Goal: Transaction & Acquisition: Book appointment/travel/reservation

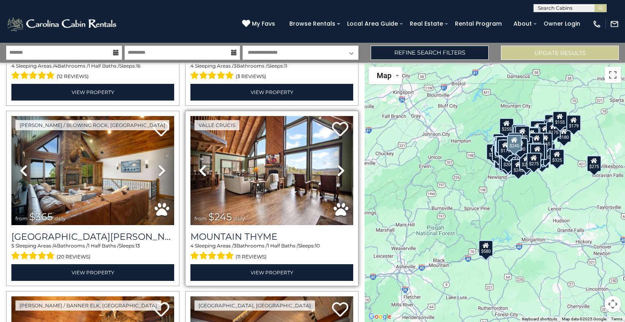
scroll to position [4116, 0]
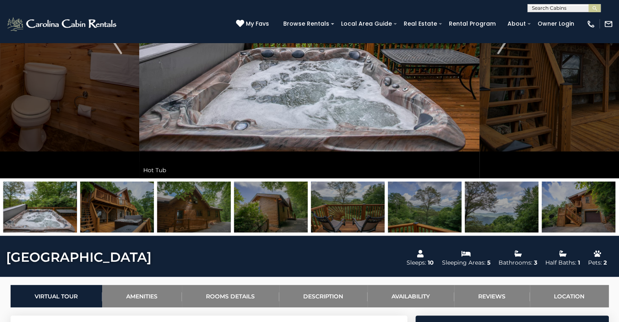
scroll to position [164, 0]
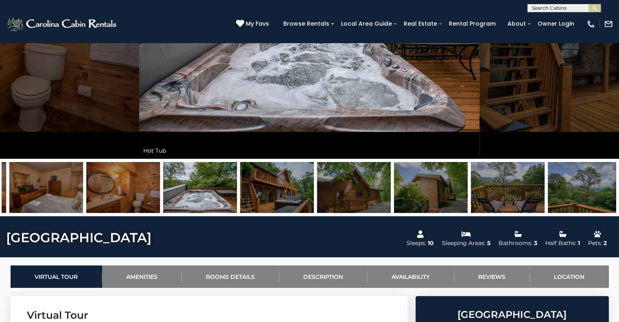
drag, startPoint x: 133, startPoint y: 194, endPoint x: 596, endPoint y: 166, distance: 463.3
click at [314, 166] on img at bounding box center [277, 187] width 74 height 51
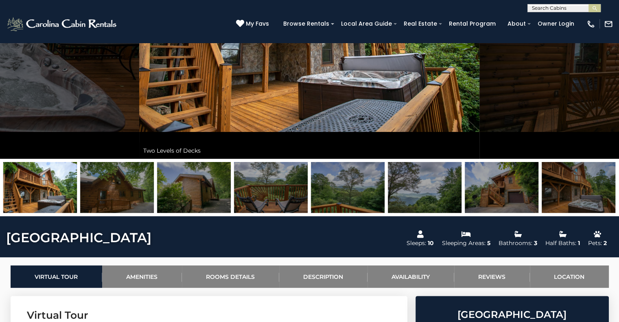
drag, startPoint x: 157, startPoint y: 183, endPoint x: 608, endPoint y: 169, distance: 450.5
click at [231, 169] on img at bounding box center [194, 187] width 74 height 51
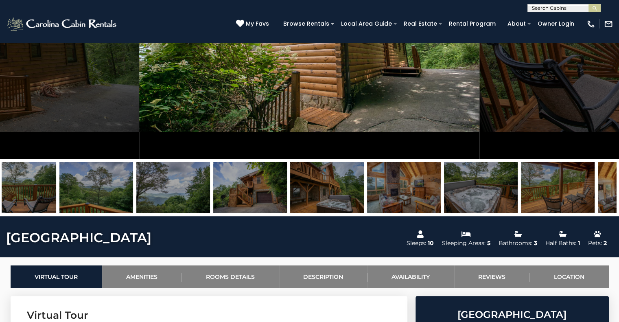
drag, startPoint x: 534, startPoint y: 178, endPoint x: 260, endPoint y: 175, distance: 274.2
click at [444, 175] on img at bounding box center [481, 187] width 74 height 51
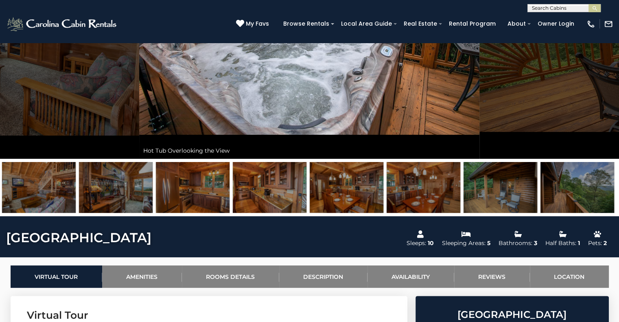
drag, startPoint x: 233, startPoint y: 197, endPoint x: 198, endPoint y: 197, distance: 35.8
click at [233, 197] on img at bounding box center [270, 187] width 74 height 51
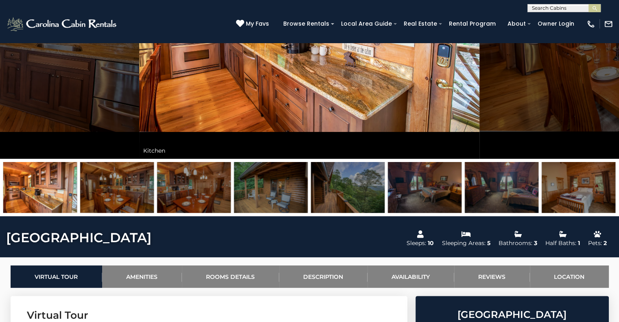
drag, startPoint x: 217, startPoint y: 207, endPoint x: 143, endPoint y: 204, distance: 74.1
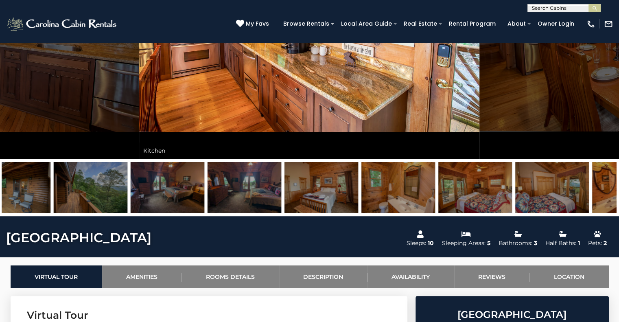
drag, startPoint x: 277, startPoint y: 188, endPoint x: 0, endPoint y: 201, distance: 277.3
click at [0, 201] on div at bounding box center [309, 187] width 619 height 57
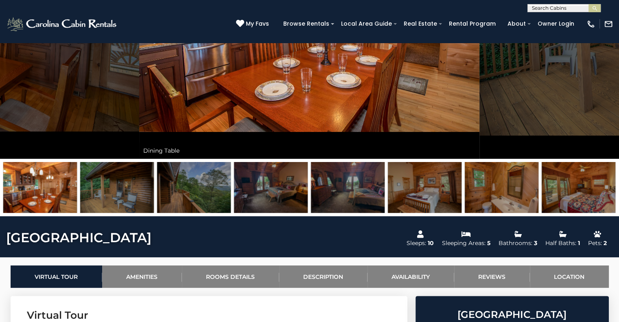
drag, startPoint x: 291, startPoint y: 170, endPoint x: 0, endPoint y: 207, distance: 293.3
click at [0, 207] on div at bounding box center [309, 187] width 619 height 57
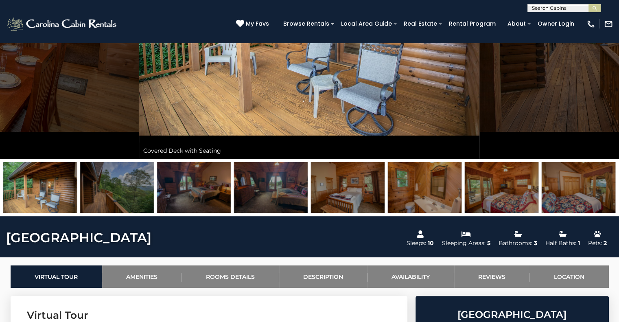
click at [587, 198] on img at bounding box center [578, 187] width 74 height 51
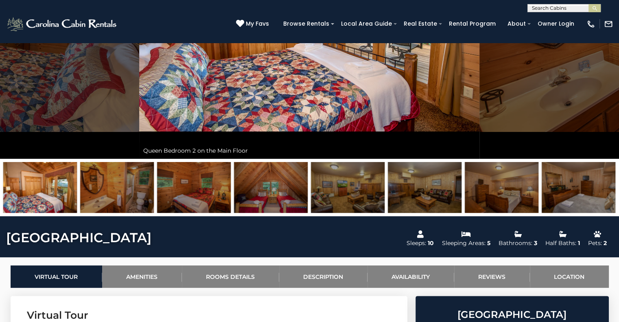
click at [564, 183] on img at bounding box center [578, 187] width 74 height 51
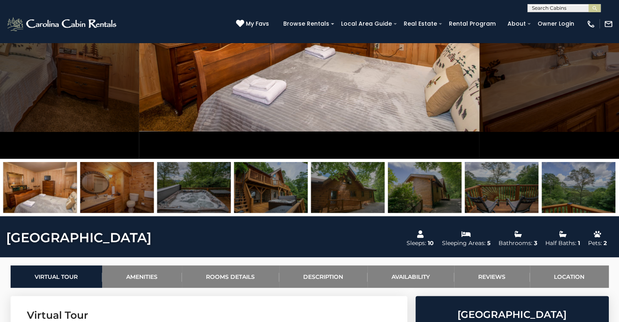
click at [583, 185] on img at bounding box center [578, 187] width 74 height 51
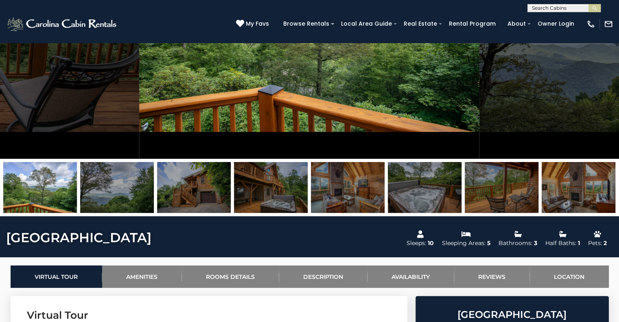
click at [347, 193] on img at bounding box center [348, 187] width 74 height 51
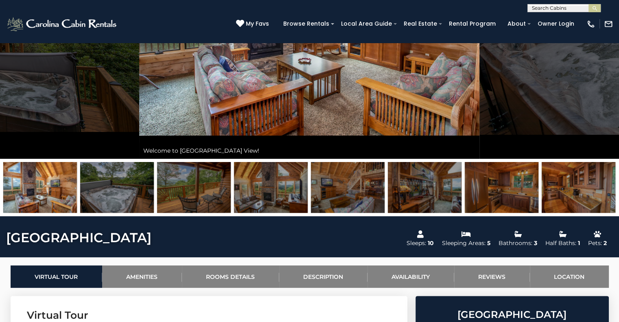
scroll to position [0, 0]
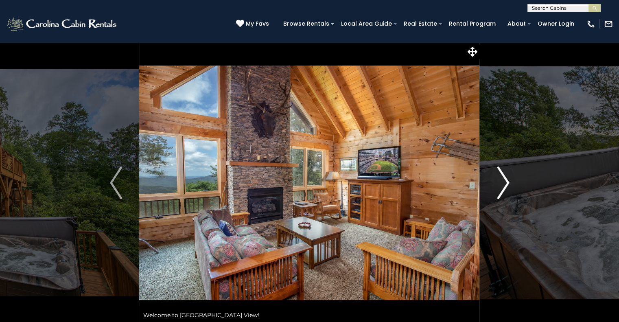
click at [509, 186] on button "Next" at bounding box center [503, 182] width 47 height 281
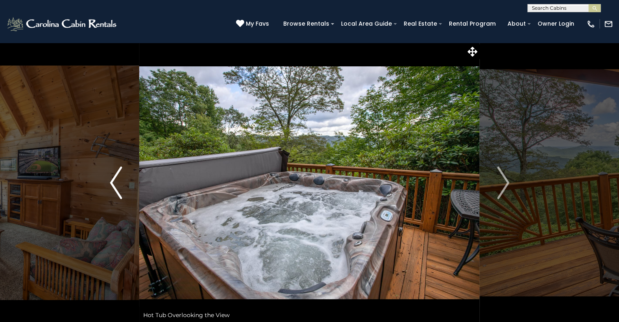
click at [113, 186] on img "Previous" at bounding box center [116, 182] width 12 height 33
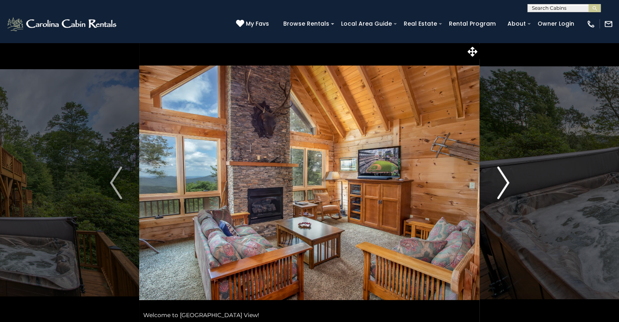
click at [507, 183] on img "Next" at bounding box center [503, 182] width 12 height 33
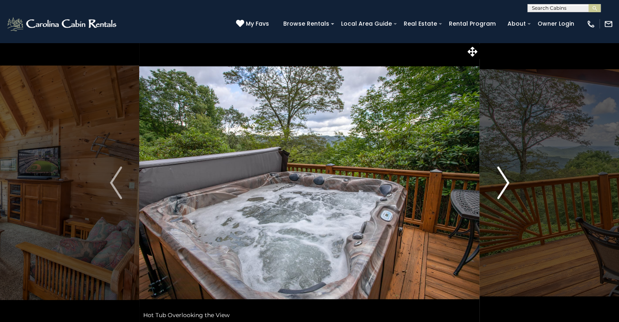
click at [508, 194] on img "Next" at bounding box center [503, 182] width 12 height 33
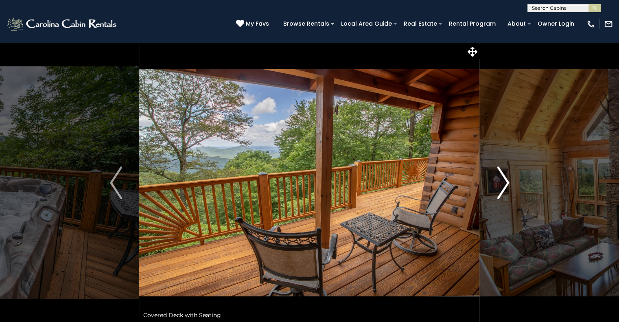
click at [508, 194] on img "Next" at bounding box center [503, 182] width 12 height 33
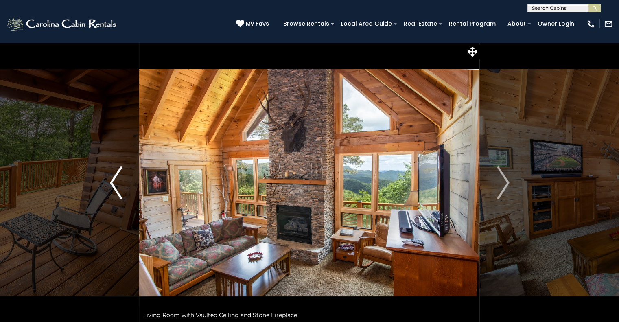
click at [115, 178] on img "Previous" at bounding box center [116, 182] width 12 height 33
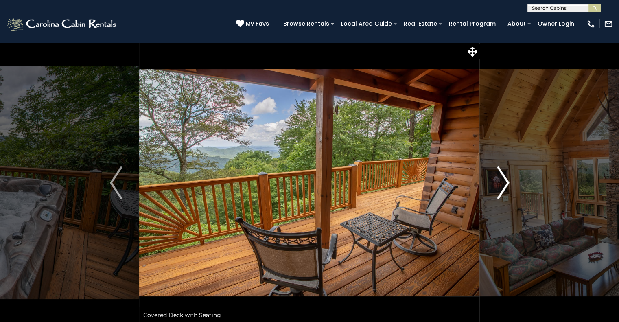
click at [498, 194] on img "Next" at bounding box center [503, 182] width 12 height 33
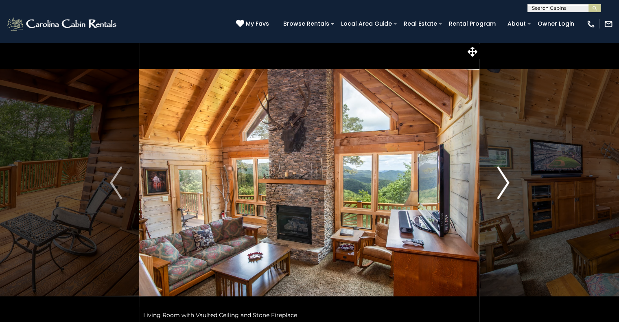
click at [507, 179] on img "Next" at bounding box center [503, 182] width 12 height 33
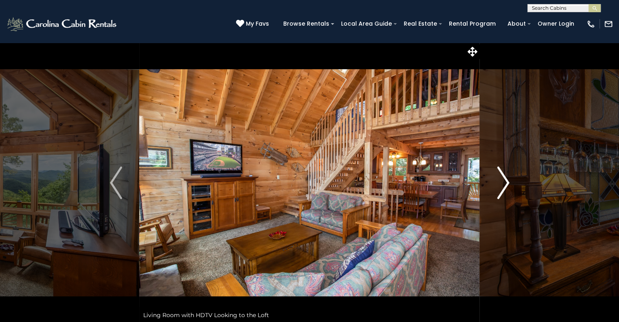
click at [507, 179] on img "Next" at bounding box center [503, 182] width 12 height 33
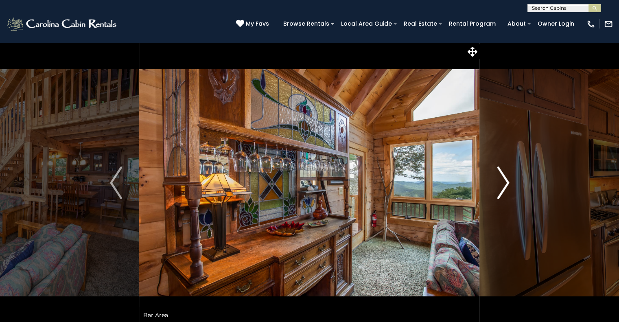
click at [507, 179] on img "Next" at bounding box center [503, 182] width 12 height 33
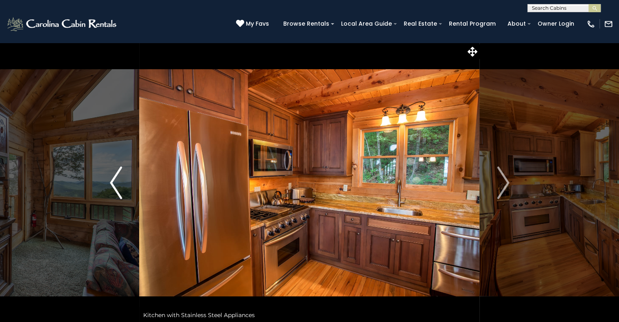
click at [121, 179] on img "Previous" at bounding box center [116, 182] width 12 height 33
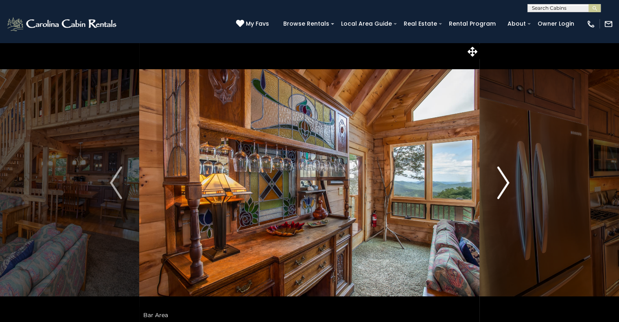
click at [504, 175] on img "Next" at bounding box center [503, 182] width 12 height 33
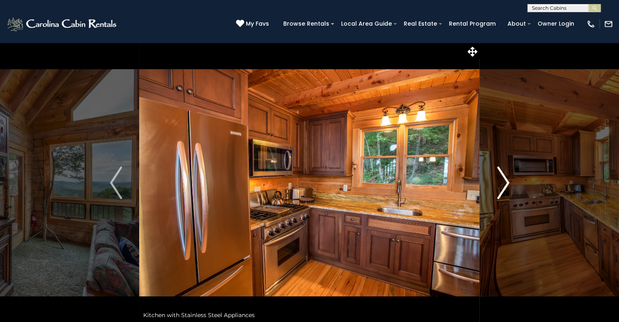
click at [506, 197] on img "Next" at bounding box center [503, 182] width 12 height 33
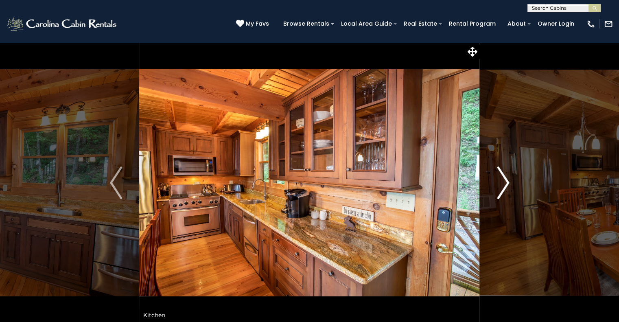
click at [506, 197] on img "Next" at bounding box center [503, 182] width 12 height 33
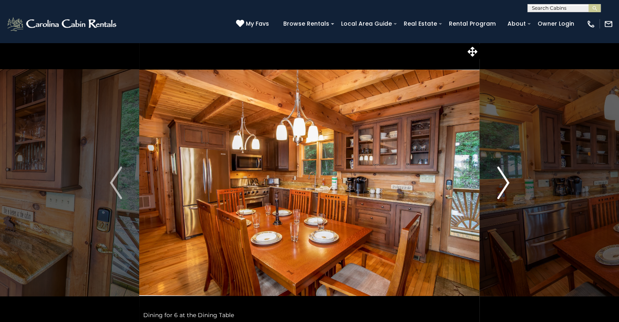
click at [507, 182] on img "Next" at bounding box center [503, 182] width 12 height 33
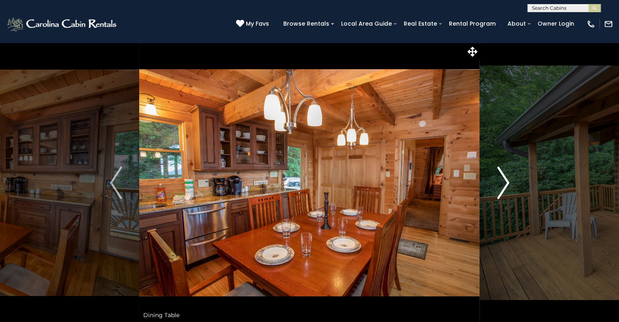
click at [514, 88] on button "Next" at bounding box center [503, 182] width 47 height 281
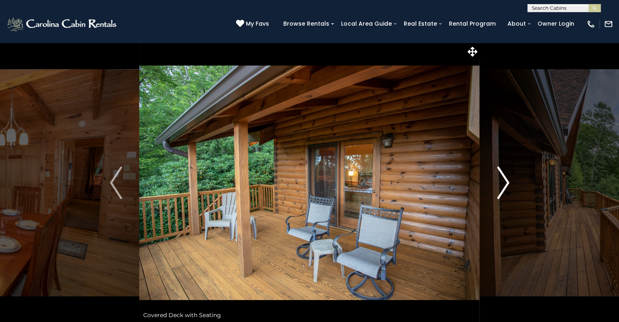
click at [499, 191] on img "Next" at bounding box center [503, 182] width 12 height 33
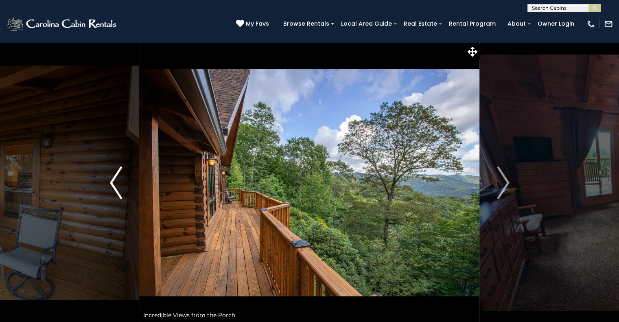
click at [122, 190] on button "Previous" at bounding box center [116, 182] width 47 height 281
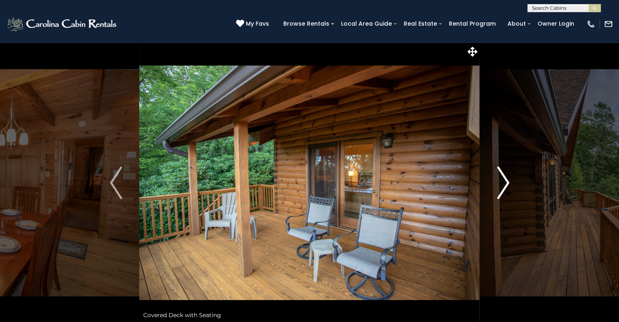
click at [499, 189] on img "Next" at bounding box center [503, 182] width 12 height 33
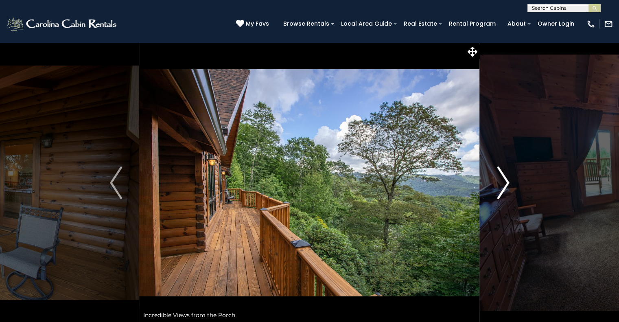
click at [491, 189] on button "Next" at bounding box center [503, 182] width 47 height 281
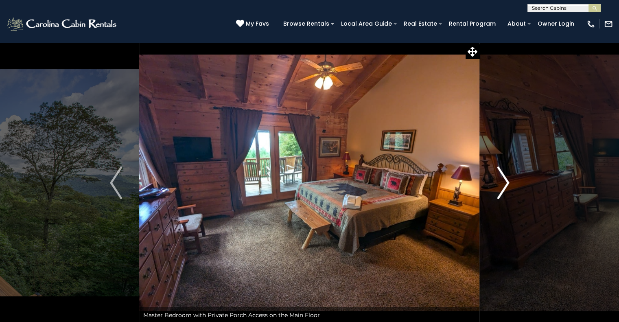
click at [491, 189] on button "Next" at bounding box center [503, 182] width 47 height 281
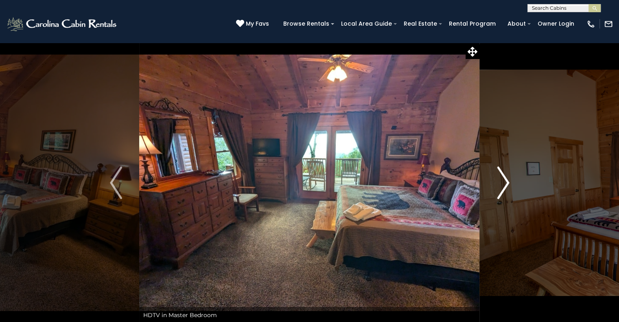
click at [491, 189] on button "Next" at bounding box center [503, 182] width 47 height 281
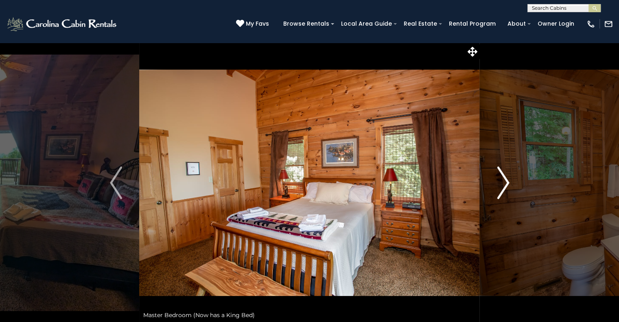
click at [491, 189] on button "Next" at bounding box center [503, 182] width 47 height 281
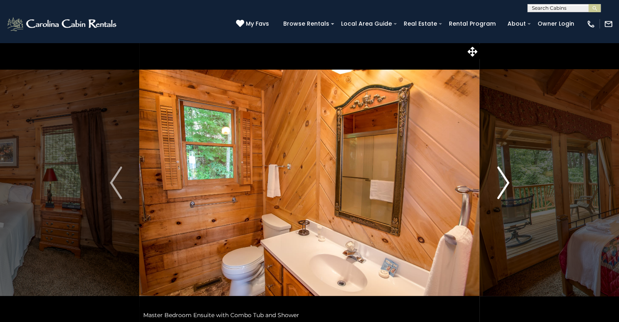
click at [491, 189] on button "Next" at bounding box center [503, 182] width 47 height 281
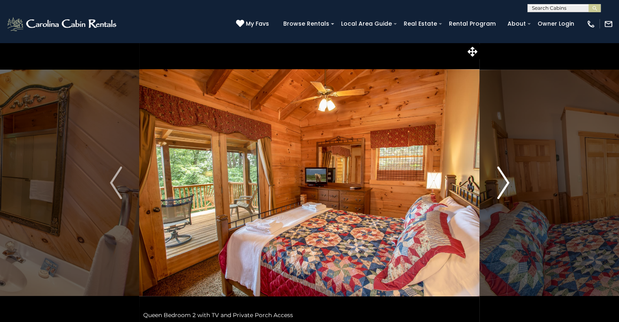
click at [513, 173] on button "Next" at bounding box center [503, 182] width 47 height 281
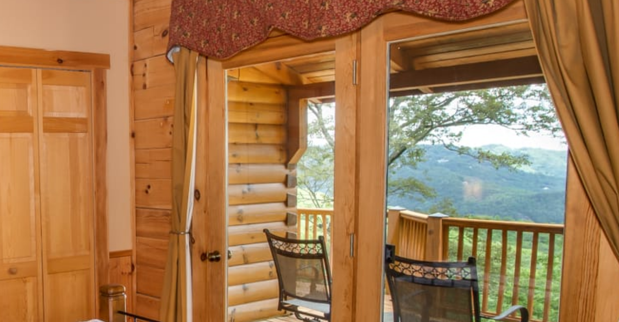
drag, startPoint x: 384, startPoint y: 184, endPoint x: 375, endPoint y: 168, distance: 18.2
click at [375, 168] on img at bounding box center [309, 182] width 340 height 281
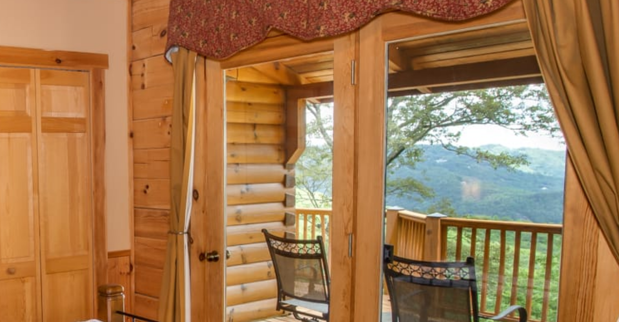
drag, startPoint x: 378, startPoint y: 177, endPoint x: 369, endPoint y: 162, distance: 17.1
click at [369, 162] on img at bounding box center [308, 182] width 340 height 281
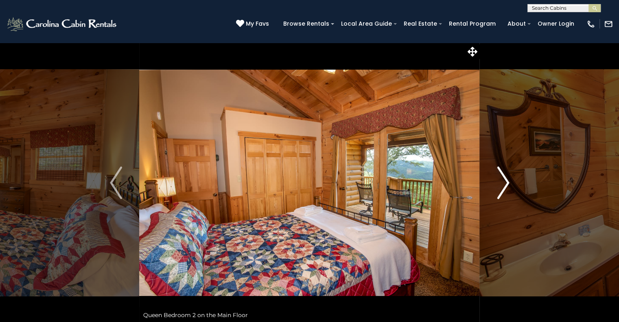
click at [506, 183] on img "Next" at bounding box center [503, 182] width 12 height 33
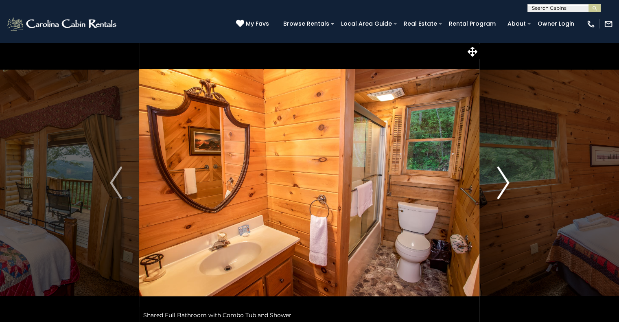
click at [497, 201] on button "Next" at bounding box center [503, 182] width 47 height 281
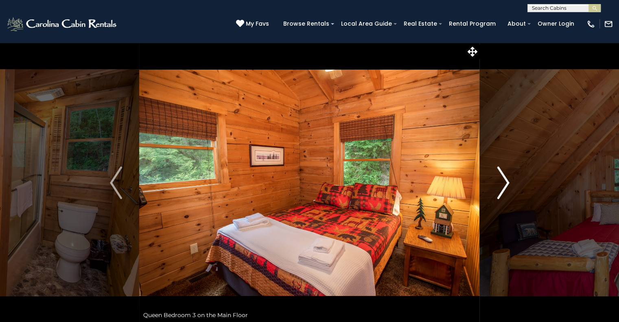
click at [497, 201] on button "Next" at bounding box center [503, 182] width 47 height 281
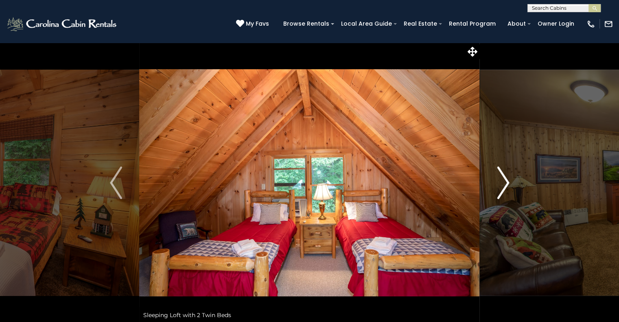
click at [497, 201] on button "Next" at bounding box center [503, 182] width 47 height 281
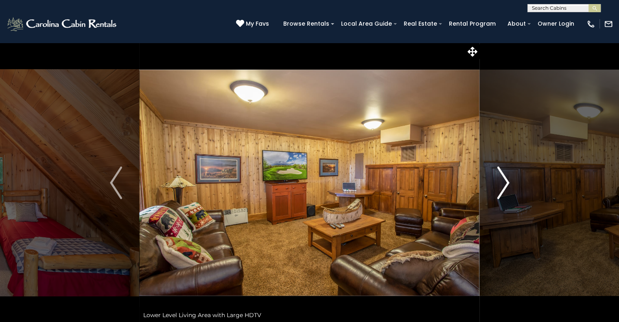
click at [502, 185] on img "Next" at bounding box center [503, 182] width 12 height 33
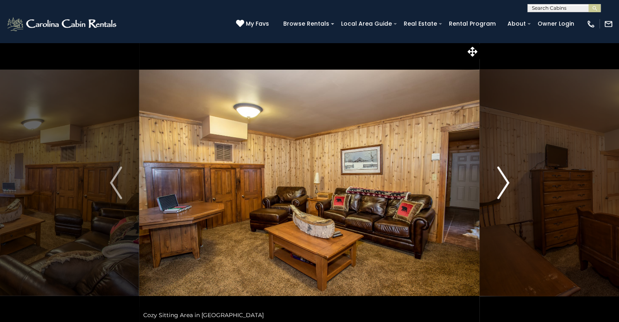
click at [502, 185] on img "Next" at bounding box center [503, 182] width 12 height 33
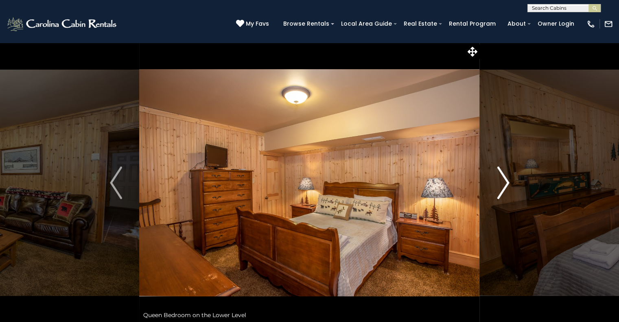
click at [494, 199] on button "Next" at bounding box center [503, 182] width 47 height 281
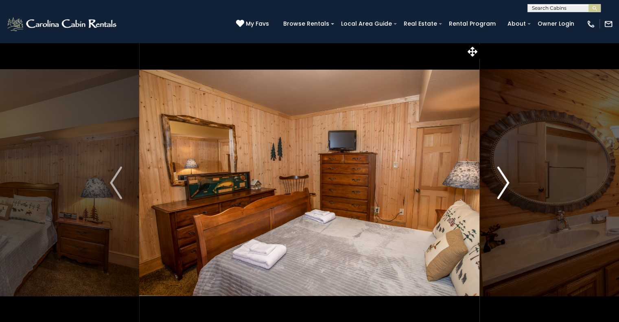
click at [507, 180] on img "Next" at bounding box center [503, 182] width 12 height 33
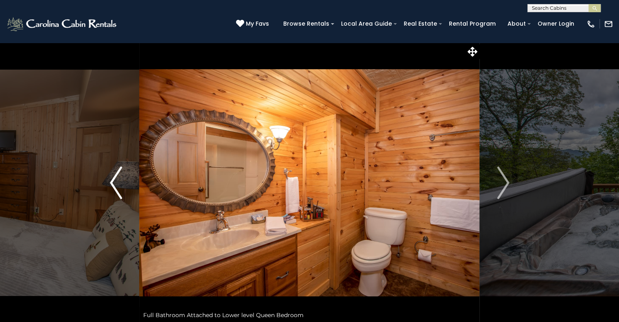
click at [105, 175] on button "Previous" at bounding box center [116, 182] width 47 height 281
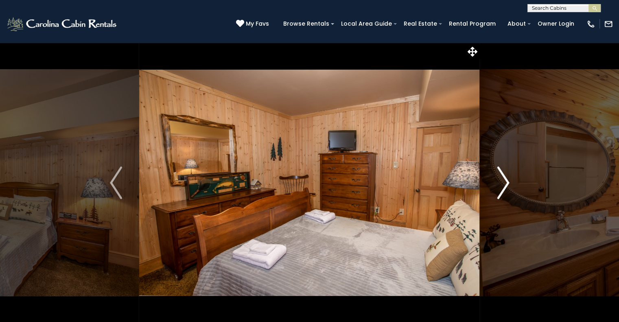
click at [503, 183] on img "Next" at bounding box center [503, 182] width 12 height 33
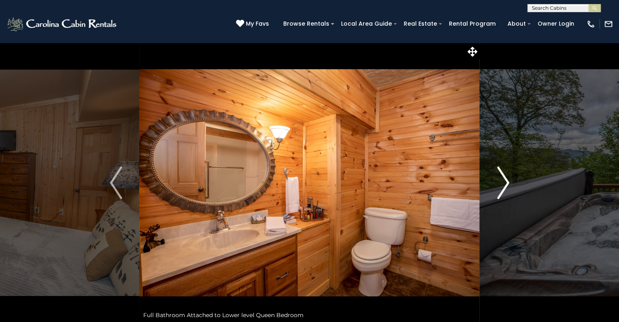
click at [498, 186] on img "Next" at bounding box center [503, 182] width 12 height 33
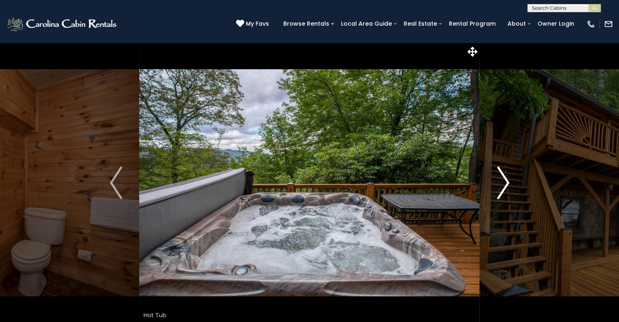
click at [498, 186] on img "Next" at bounding box center [503, 182] width 12 height 33
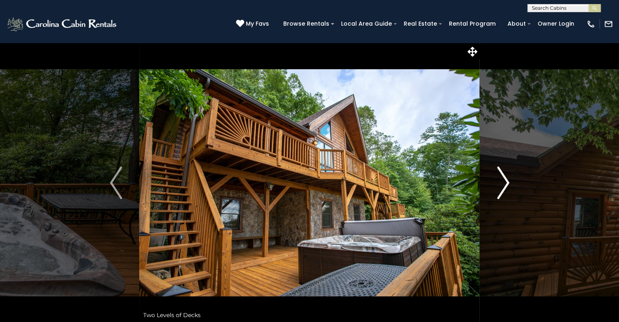
click at [497, 189] on img "Next" at bounding box center [503, 182] width 12 height 33
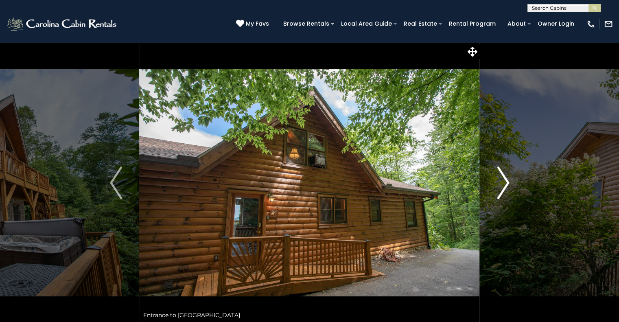
click at [497, 189] on img "Next" at bounding box center [503, 182] width 12 height 33
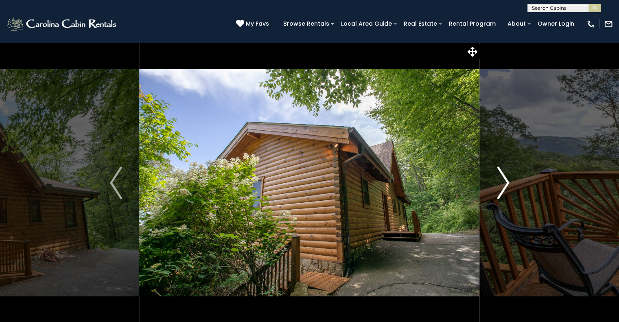
click at [497, 189] on img "Next" at bounding box center [503, 182] width 12 height 33
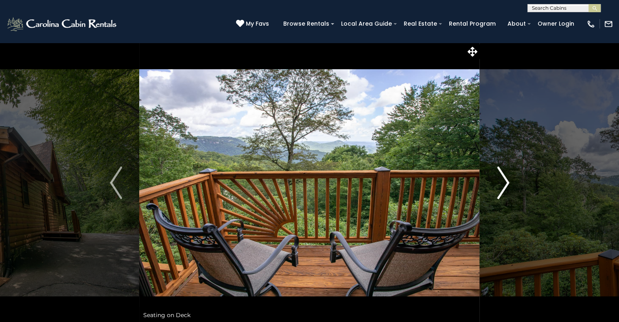
click at [497, 189] on img "Next" at bounding box center [503, 182] width 12 height 33
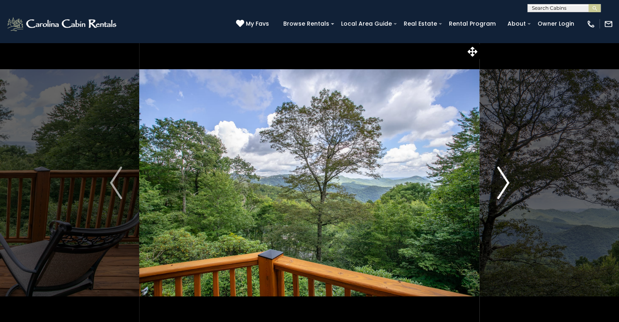
click at [502, 185] on img "Next" at bounding box center [503, 182] width 12 height 33
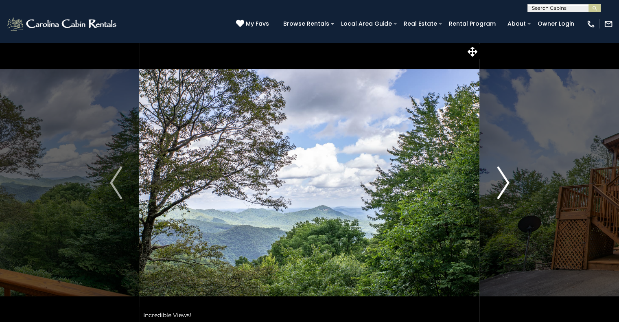
click at [502, 185] on img "Next" at bounding box center [503, 182] width 12 height 33
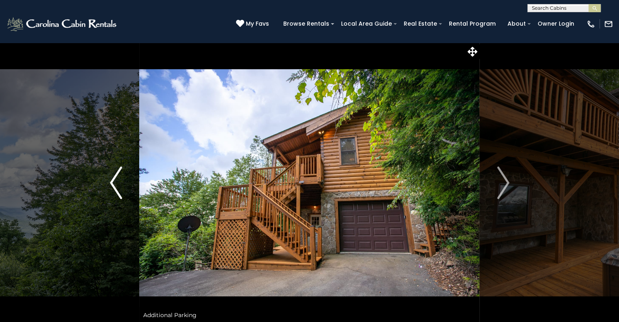
click at [117, 189] on img "Previous" at bounding box center [116, 182] width 12 height 33
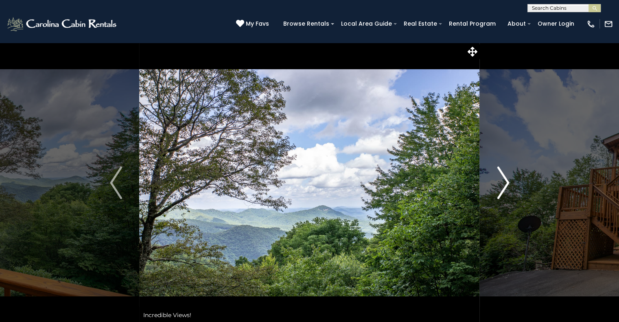
click at [503, 173] on img "Next" at bounding box center [503, 182] width 12 height 33
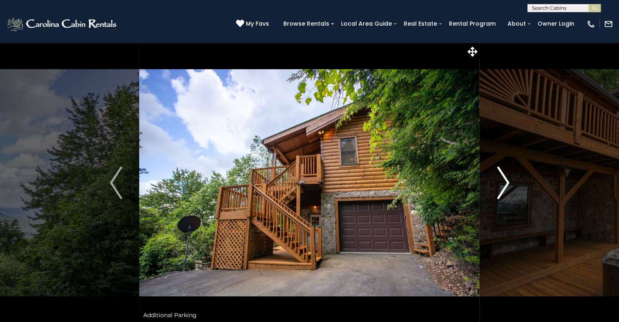
click at [503, 182] on img "Next" at bounding box center [503, 182] width 12 height 33
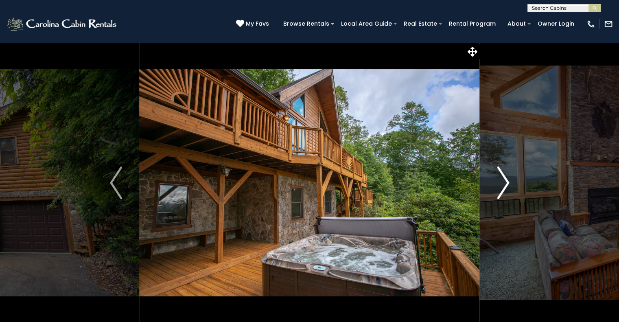
click at [503, 182] on img "Next" at bounding box center [503, 182] width 12 height 33
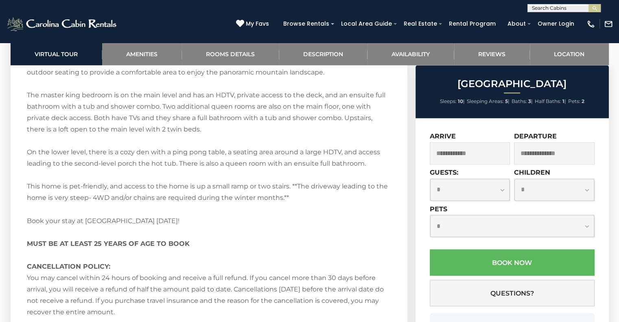
scroll to position [1337, 0]
drag, startPoint x: 196, startPoint y: 188, endPoint x: 294, endPoint y: 190, distance: 98.1
click at [294, 190] on div "Welcome to Blue Ridge View! Blue Ridge View is a cozy log cabin with panoramic …" at bounding box center [209, 118] width 364 height 426
click at [256, 212] on div "Welcome to Blue Ridge View! Blue Ridge View is a cozy log cabin with panoramic …" at bounding box center [209, 118] width 364 height 426
drag, startPoint x: 198, startPoint y: 185, endPoint x: 291, endPoint y: 184, distance: 93.2
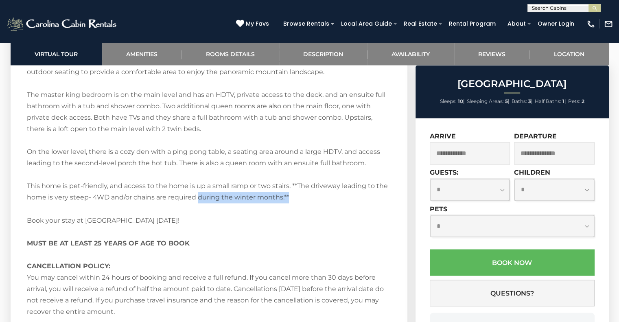
click at [291, 184] on div "Welcome to Blue Ridge View! Blue Ridge View is a cozy log cabin with panoramic …" at bounding box center [209, 118] width 364 height 426
click at [222, 212] on div "Welcome to Blue Ridge View! Blue Ridge View is a cozy log cabin with panoramic …" at bounding box center [209, 118] width 364 height 426
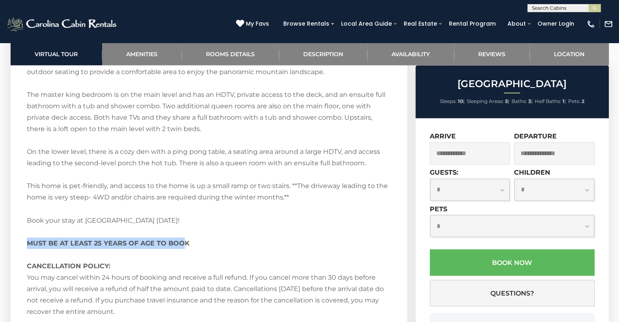
drag, startPoint x: 184, startPoint y: 233, endPoint x: 26, endPoint y: 231, distance: 158.3
click at [26, 231] on section "Blue Ridge View Description Welcome to Blue Ridge View! Blue Ridge View is a co…" at bounding box center [209, 108] width 397 height 476
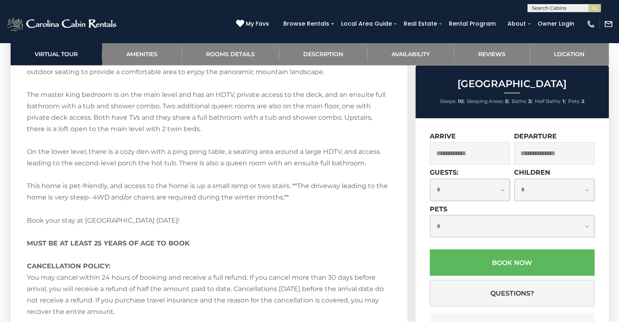
click at [144, 239] on div "Welcome to Blue Ridge View! Blue Ridge View is a cozy log cabin with panoramic …" at bounding box center [209, 118] width 364 height 426
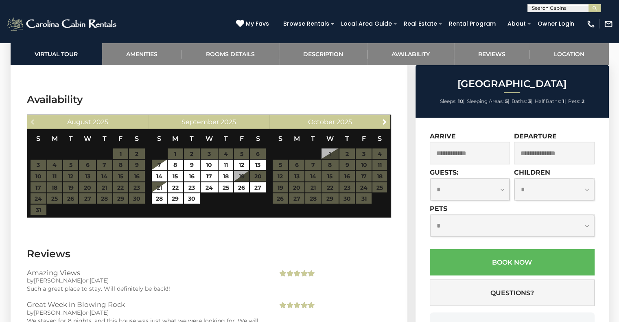
scroll to position [1614, 0]
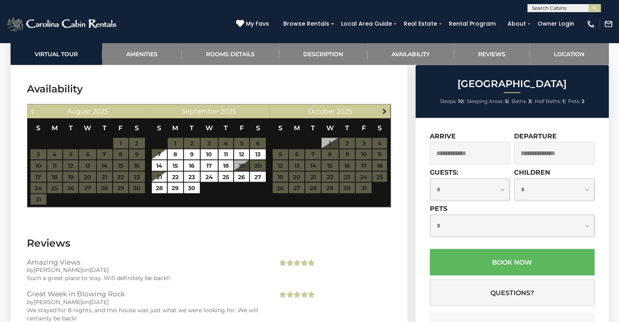
click at [383, 108] on span "Next" at bounding box center [384, 111] width 7 height 7
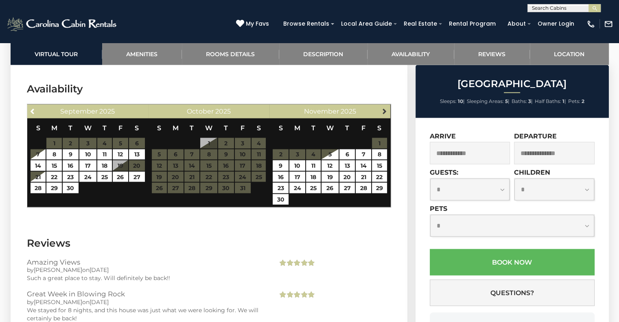
click at [385, 108] on span "Next" at bounding box center [384, 111] width 7 height 7
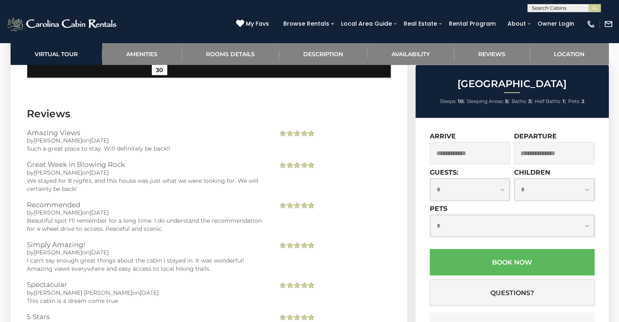
scroll to position [1744, 0]
drag, startPoint x: 61, startPoint y: 201, endPoint x: 101, endPoint y: 201, distance: 39.9
click at [101, 208] on div "by Hugh on 04/22/2024" at bounding box center [146, 212] width 239 height 8
click at [71, 216] on div "Beautiful spot I'll remember for a long time. I do understand the recommendatio…" at bounding box center [146, 224] width 239 height 16
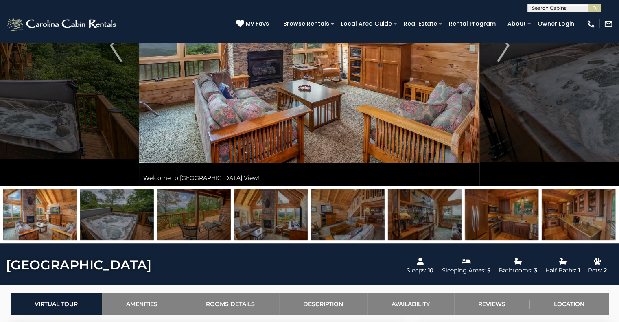
scroll to position [137, 0]
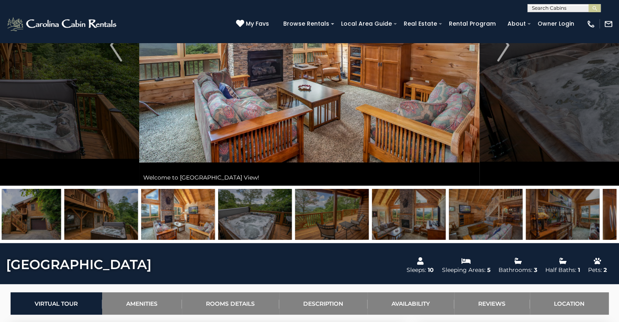
drag, startPoint x: 65, startPoint y: 219, endPoint x: 303, endPoint y: 239, distance: 238.4
click at [215, 239] on img at bounding box center [178, 214] width 74 height 51
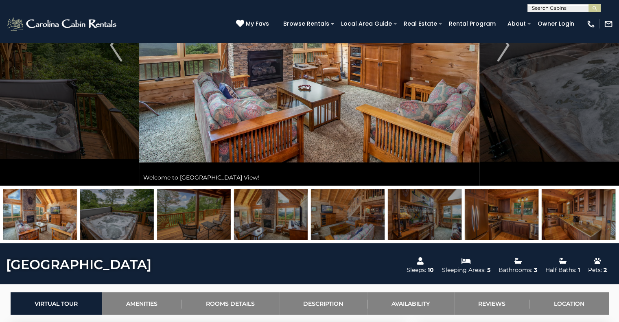
drag, startPoint x: 368, startPoint y: 173, endPoint x: 529, endPoint y: 177, distance: 160.7
click at [529, 177] on div "Welcome to Blue Ridge View!" at bounding box center [309, 74] width 619 height 338
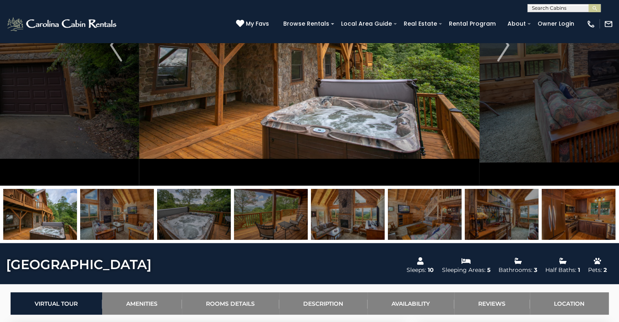
scroll to position [0, 0]
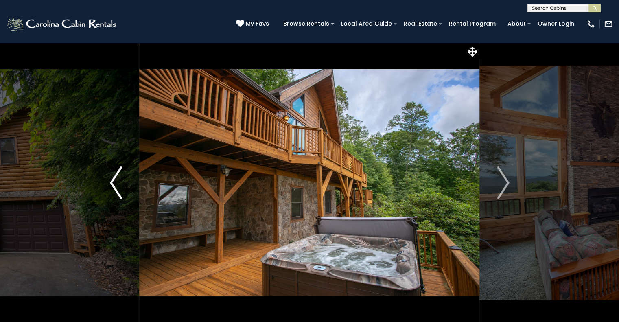
click at [122, 192] on button "Previous" at bounding box center [116, 182] width 47 height 281
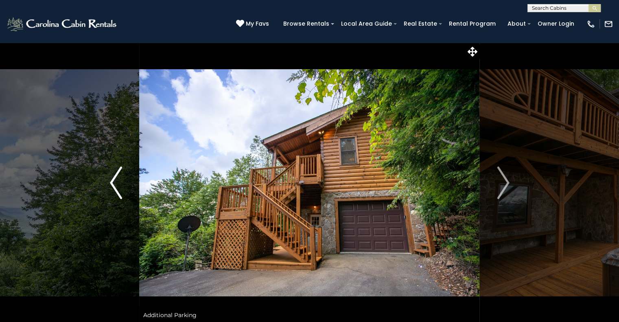
click at [122, 192] on button "Previous" at bounding box center [116, 182] width 47 height 281
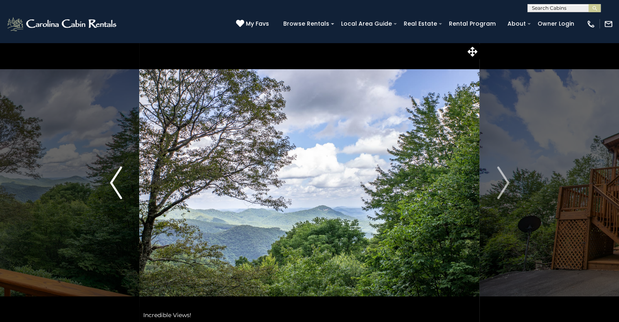
click at [122, 192] on button "Previous" at bounding box center [116, 182] width 47 height 281
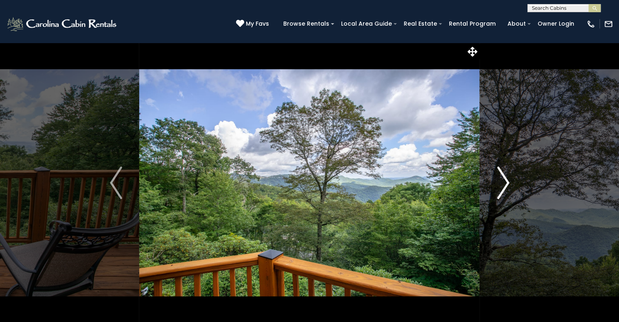
click at [491, 209] on button "Next" at bounding box center [503, 182] width 47 height 281
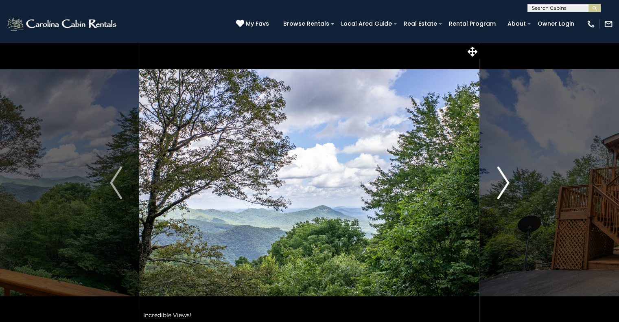
click at [504, 192] on img "Next" at bounding box center [503, 182] width 12 height 33
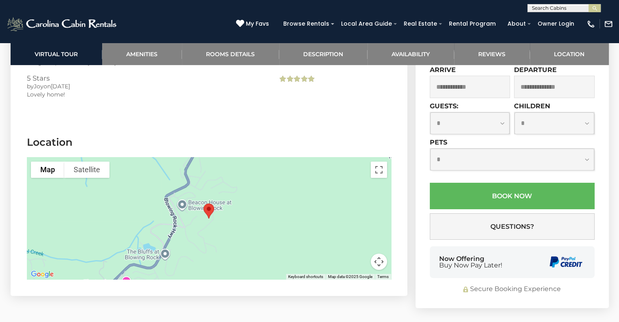
scroll to position [2728, 0]
click at [206, 209] on div at bounding box center [209, 219] width 364 height 122
click at [209, 201] on img "Blue Ridge View" at bounding box center [208, 212] width 17 height 22
click at [90, 162] on button "Satellite" at bounding box center [86, 170] width 45 height 16
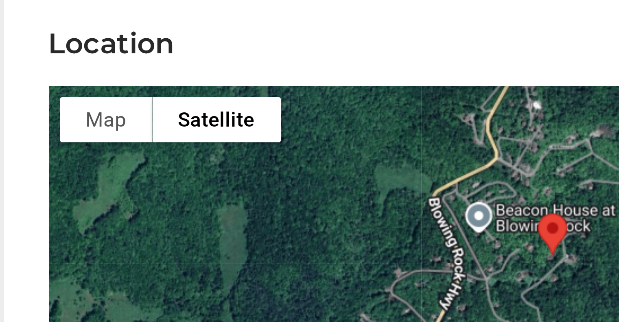
scroll to position [2718, 0]
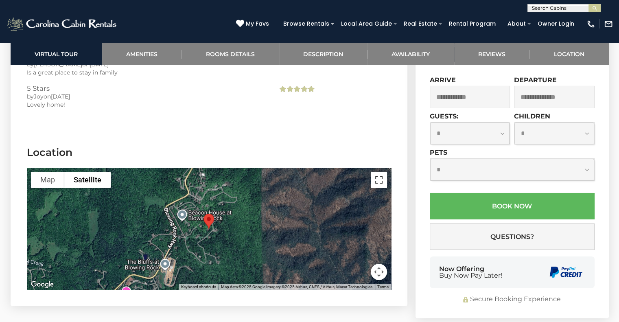
click at [377, 172] on button "Toggle fullscreen view" at bounding box center [379, 180] width 16 height 16
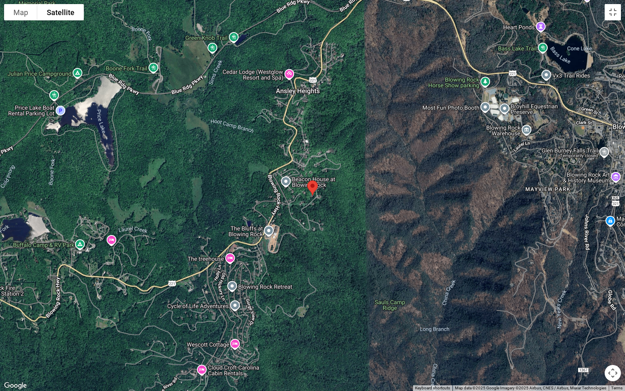
drag, startPoint x: 614, startPoint y: 372, endPoint x: 615, endPoint y: 378, distance: 6.2
click at [615, 321] on button "Map camera controls" at bounding box center [612, 372] width 16 height 16
click at [592, 321] on button "Zoom in" at bounding box center [592, 332] width 16 height 16
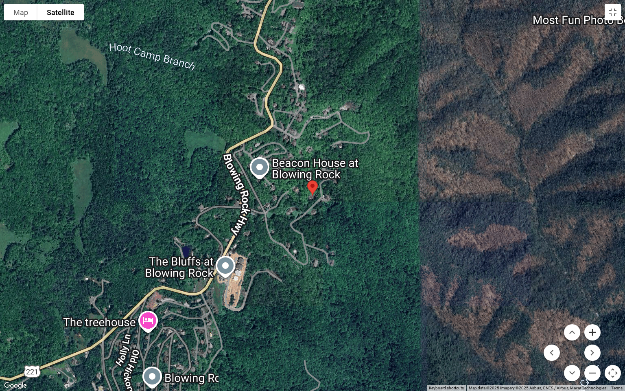
click at [592, 321] on button "Zoom in" at bounding box center [592, 332] width 16 height 16
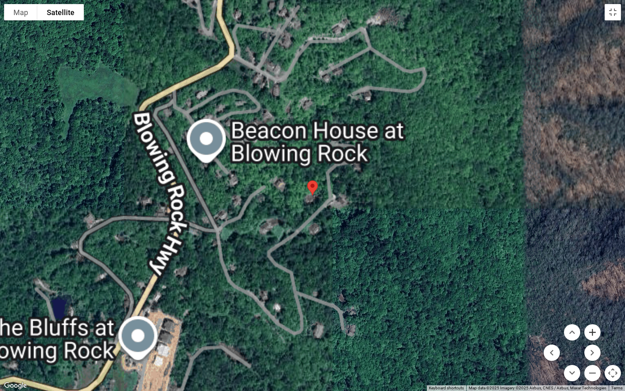
click at [592, 321] on button "Zoom in" at bounding box center [592, 332] width 16 height 16
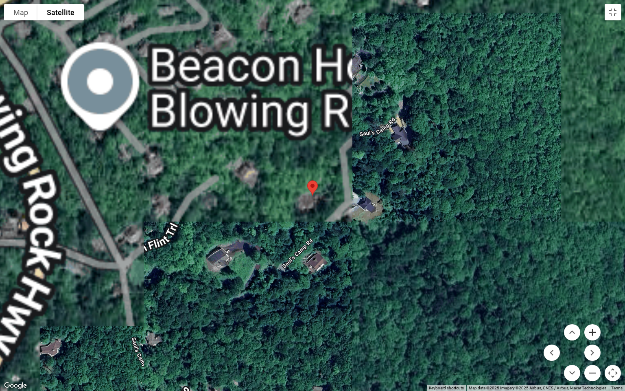
click at [592, 321] on button "Zoom in" at bounding box center [592, 332] width 16 height 16
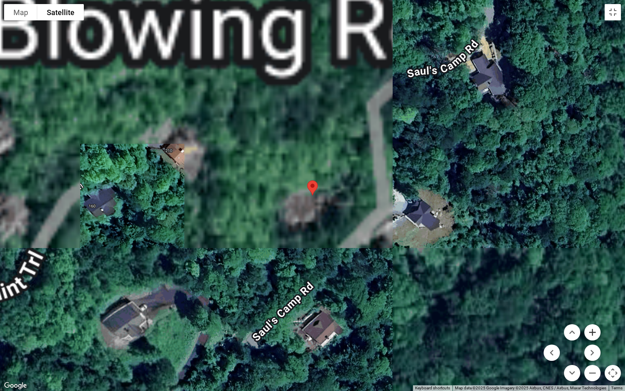
click at [592, 321] on button "Zoom in" at bounding box center [592, 332] width 16 height 16
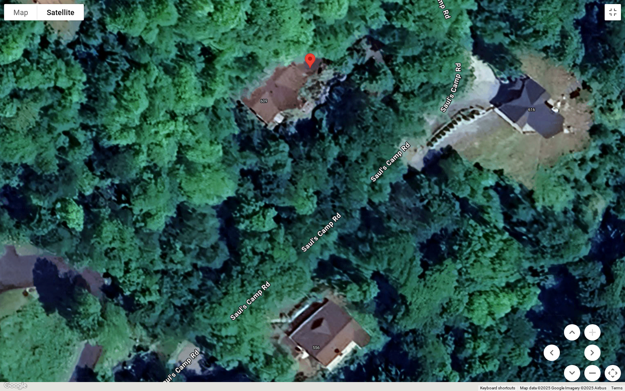
drag, startPoint x: 301, startPoint y: 284, endPoint x: 299, endPoint y: 155, distance: 129.0
click at [299, 155] on div at bounding box center [312, 195] width 625 height 391
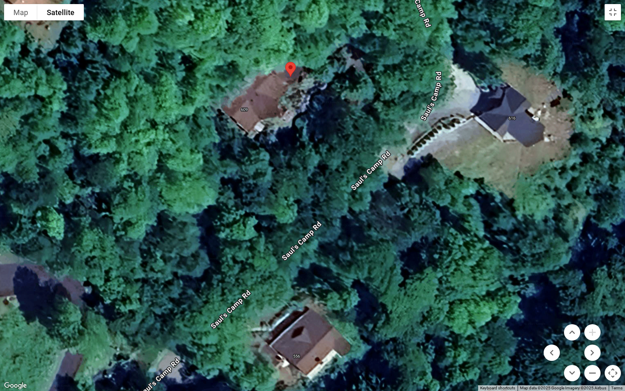
drag, startPoint x: 329, startPoint y: 173, endPoint x: 307, endPoint y: 194, distance: 30.8
click at [307, 194] on div at bounding box center [312, 195] width 625 height 391
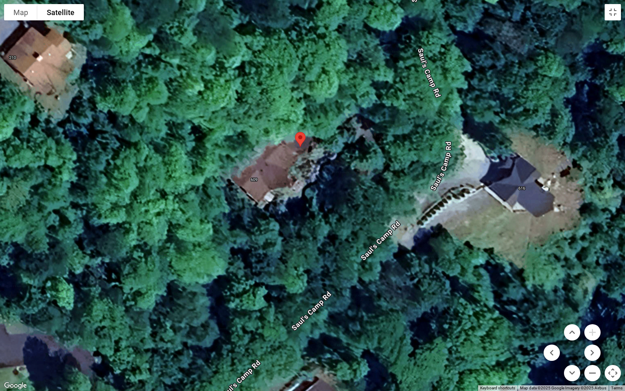
drag, startPoint x: 358, startPoint y: 157, endPoint x: 371, endPoint y: 210, distance: 55.0
click at [371, 210] on div at bounding box center [312, 195] width 625 height 391
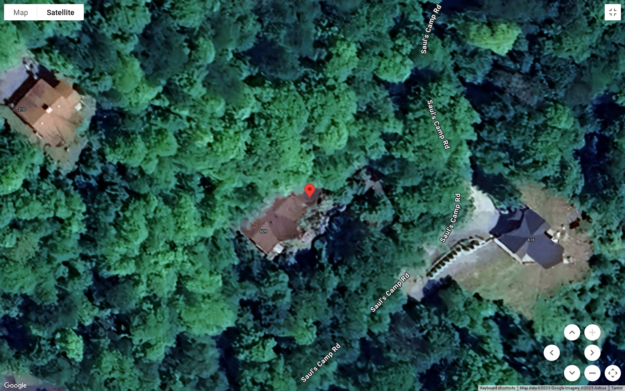
drag, startPoint x: 355, startPoint y: 174, endPoint x: 364, endPoint y: 226, distance: 52.9
click at [364, 226] on div at bounding box center [312, 195] width 625 height 391
click at [593, 321] on button "Zoom out" at bounding box center [592, 372] width 16 height 16
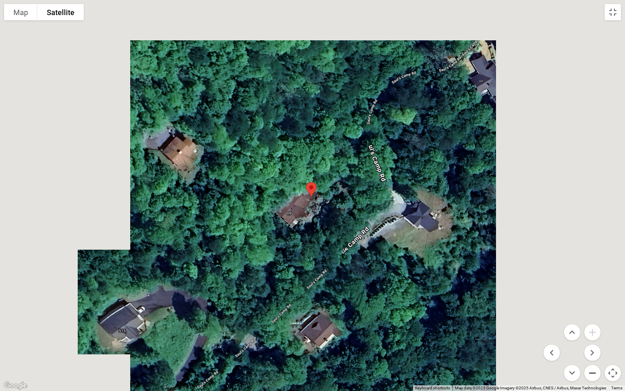
click at [593, 321] on button "Zoom out" at bounding box center [592, 372] width 16 height 16
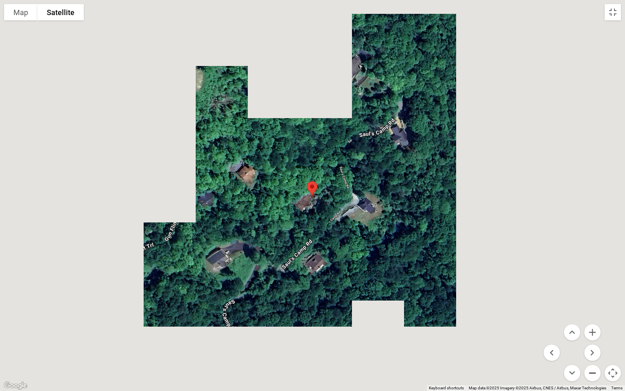
click at [593, 321] on button "Zoom out" at bounding box center [592, 372] width 16 height 16
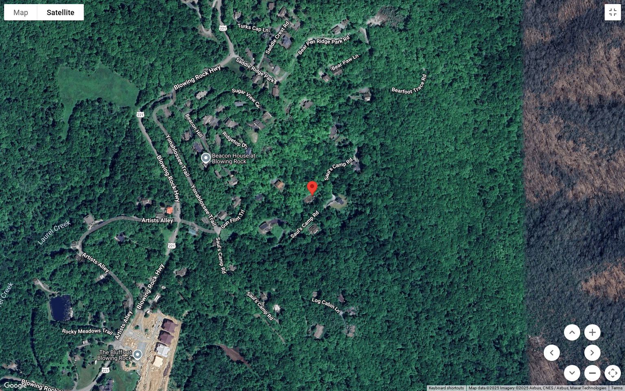
click at [593, 321] on button "Zoom out" at bounding box center [592, 372] width 16 height 16
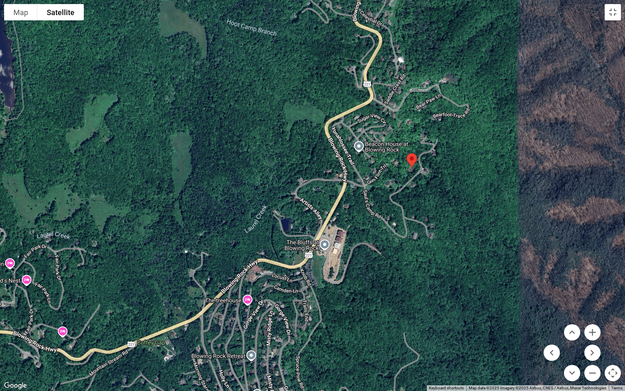
drag, startPoint x: 242, startPoint y: 330, endPoint x: 342, endPoint y: 305, distance: 103.1
click at [342, 305] on div at bounding box center [312, 195] width 625 height 391
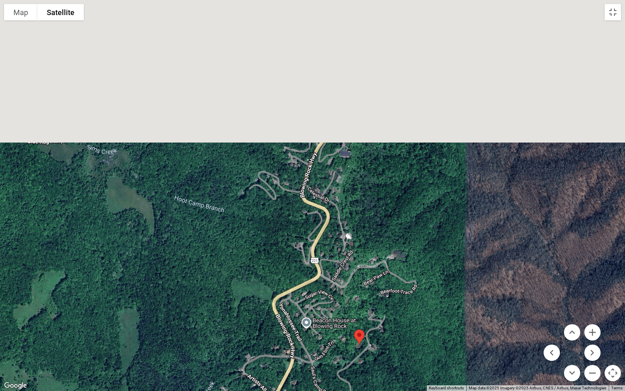
drag, startPoint x: 381, startPoint y: 211, endPoint x: 337, endPoint y: 390, distance: 184.6
click at [337, 321] on div at bounding box center [312, 195] width 625 height 391
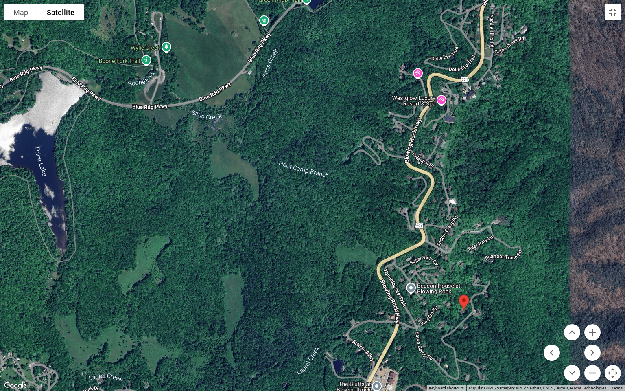
drag, startPoint x: 299, startPoint y: 182, endPoint x: 361, endPoint y: 49, distance: 146.9
click at [361, 49] on div at bounding box center [312, 195] width 625 height 391
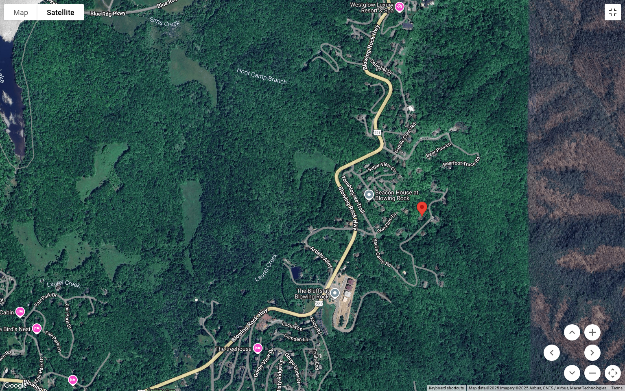
click at [607, 15] on button "Toggle fullscreen view" at bounding box center [612, 12] width 16 height 16
